Goal: Book appointment/travel/reservation

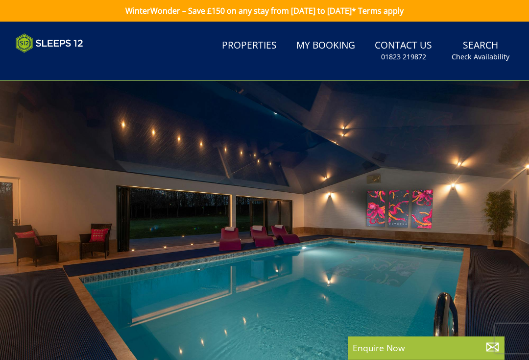
click at [263, 42] on link "Properties" at bounding box center [249, 46] width 63 height 22
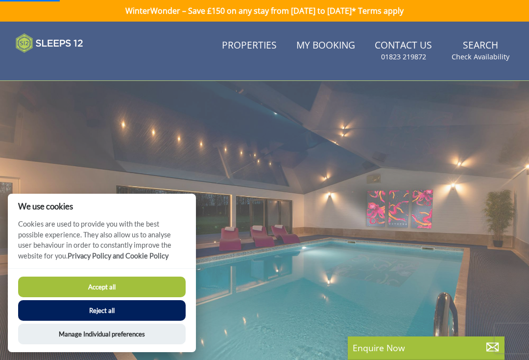
click at [130, 310] on button "Reject all" at bounding box center [102, 310] width 168 height 21
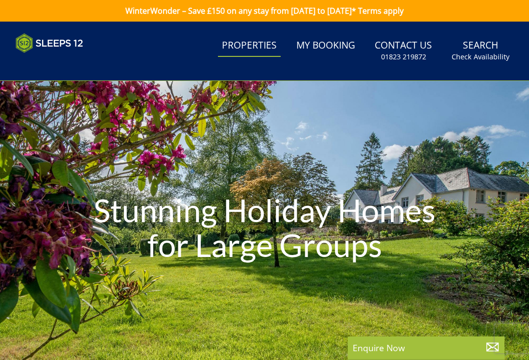
click at [260, 56] on link "Properties" at bounding box center [249, 46] width 63 height 22
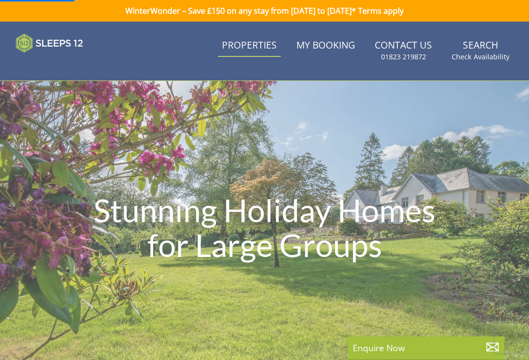
click at [263, 55] on link "Properties" at bounding box center [249, 46] width 63 height 22
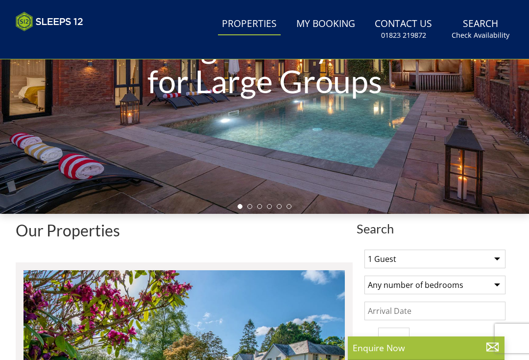
scroll to position [169, 0]
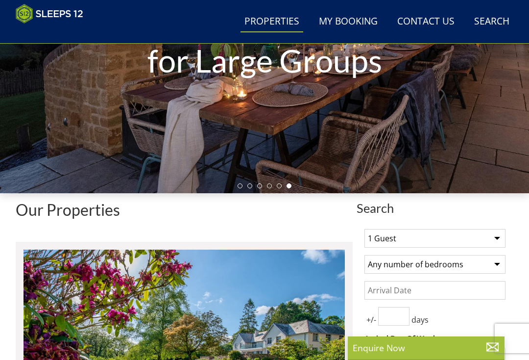
click at [498, 236] on select "1 Guest 2 Guests 3 Guests 4 Guests 5 Guests 6 Guests 7 Guests 8 Guests 9 Guests…" at bounding box center [435, 238] width 141 height 19
select select "18"
click at [498, 264] on select "Any number of bedrooms 1 Bedroom 2 Bedrooms 3 Bedrooms 4 Bedrooms 5 Bedrooms 6 …" at bounding box center [435, 264] width 141 height 19
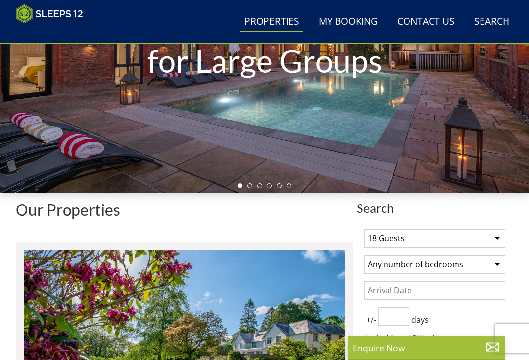
select select "9"
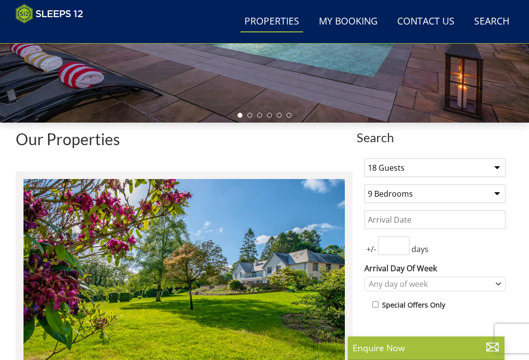
click at [457, 219] on input "Date" at bounding box center [435, 219] width 141 height 19
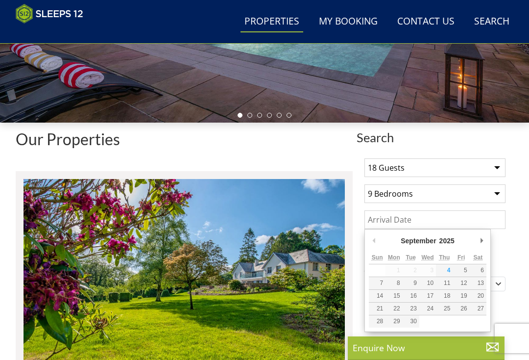
scroll to position [239, 0]
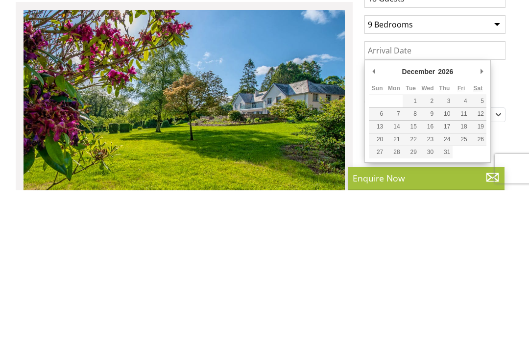
type input "[DATE]"
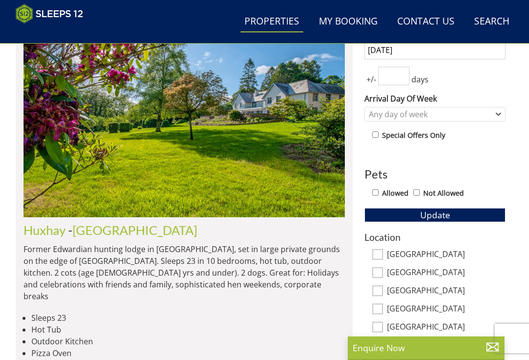
click at [402, 77] on input "number" at bounding box center [393, 76] width 31 height 19
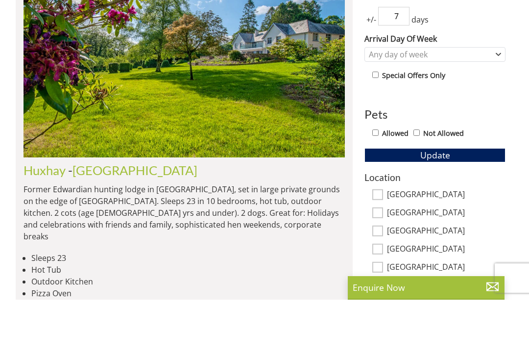
type input "7"
click at [379, 190] on input "Allowed" at bounding box center [376, 193] width 6 height 6
checkbox input "true"
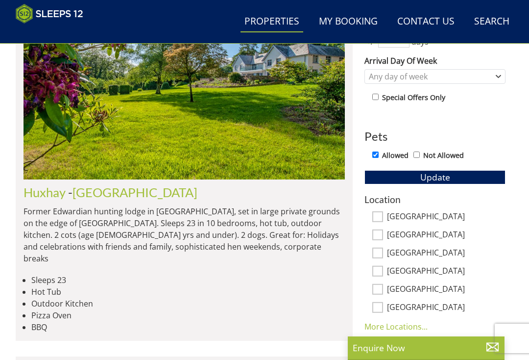
scroll to position [443, 0]
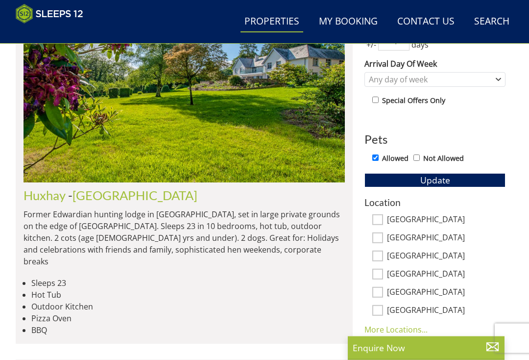
click at [453, 179] on button "Update" at bounding box center [435, 181] width 141 height 14
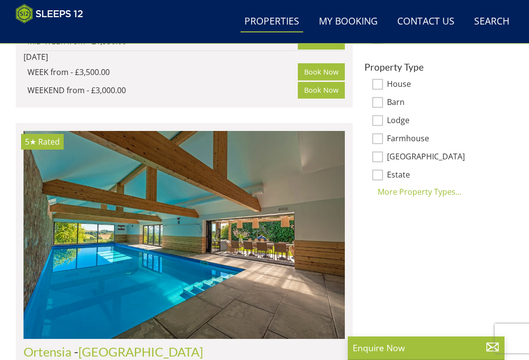
scroll to position [697, 0]
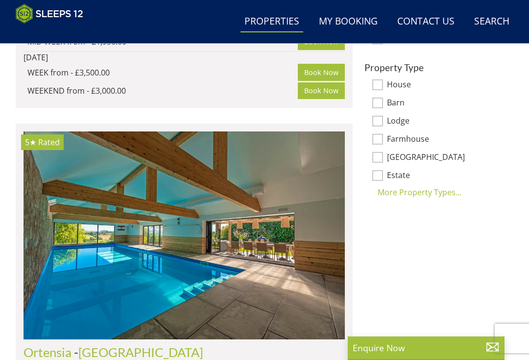
click at [249, 97] on div "WEEKEND from - £3,000.00" at bounding box center [162, 91] width 271 height 12
click at [252, 97] on div "WEEKEND from - £3,000.00" at bounding box center [162, 91] width 271 height 12
click at [251, 97] on div "WEEKEND from - £3,000.00" at bounding box center [162, 91] width 271 height 12
click at [250, 97] on div "WEEKEND from - £3,000.00" at bounding box center [162, 91] width 271 height 12
click at [265, 33] on div "WEEK from - £3,500.00 Book Now" at bounding box center [185, 23] width 322 height 19
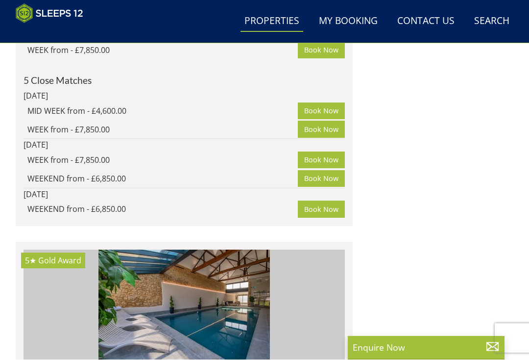
scroll to position [3146, 0]
